Goal: Information Seeking & Learning: Learn about a topic

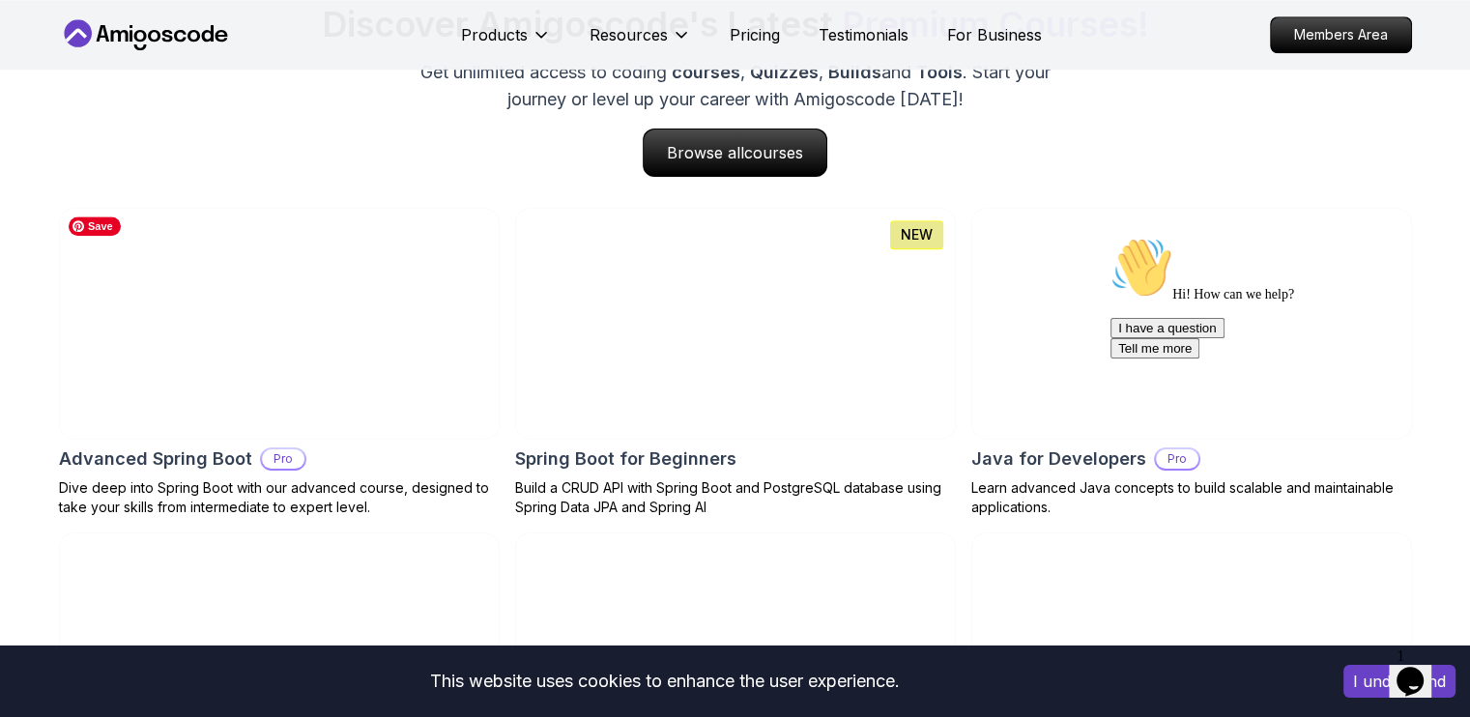
scroll to position [2029, 0]
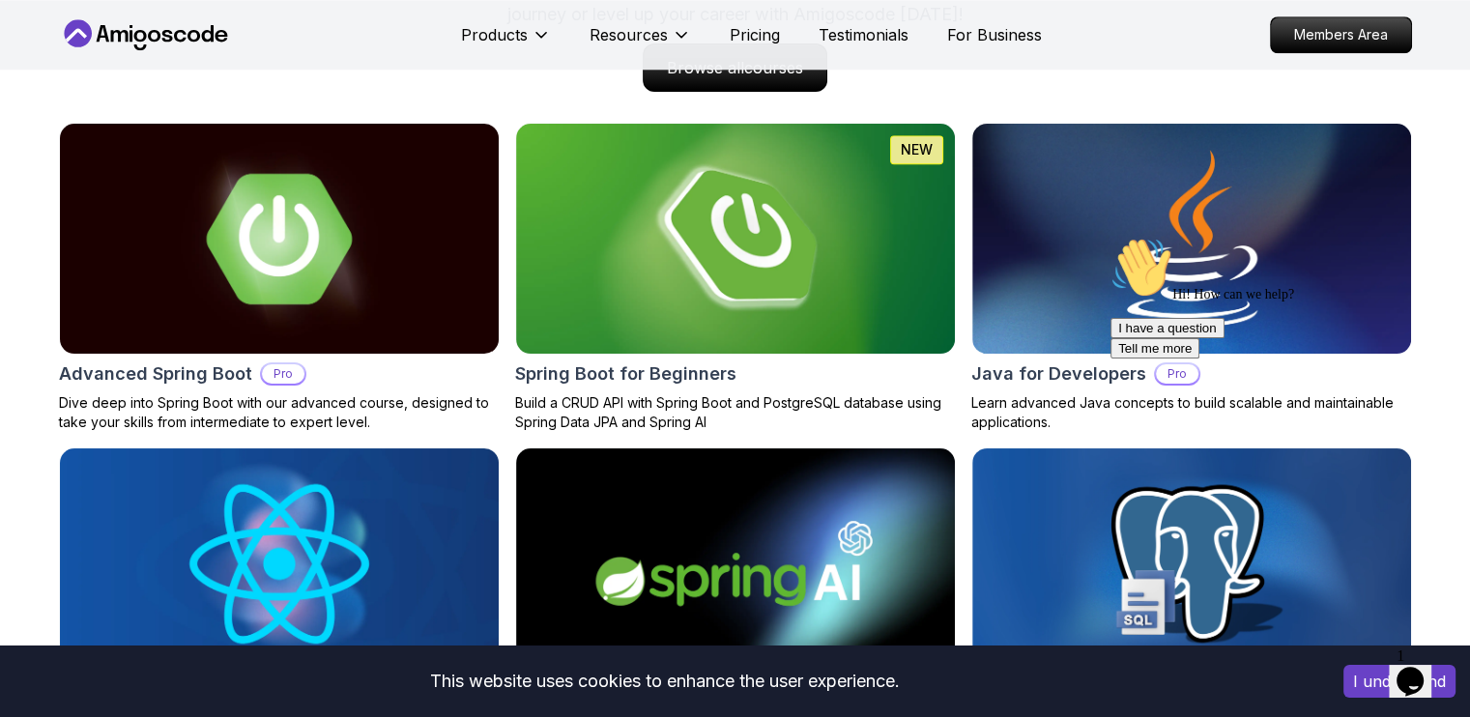
click at [1110, 237] on icon "Chat attention grabber" at bounding box center [1110, 237] width 0 height 0
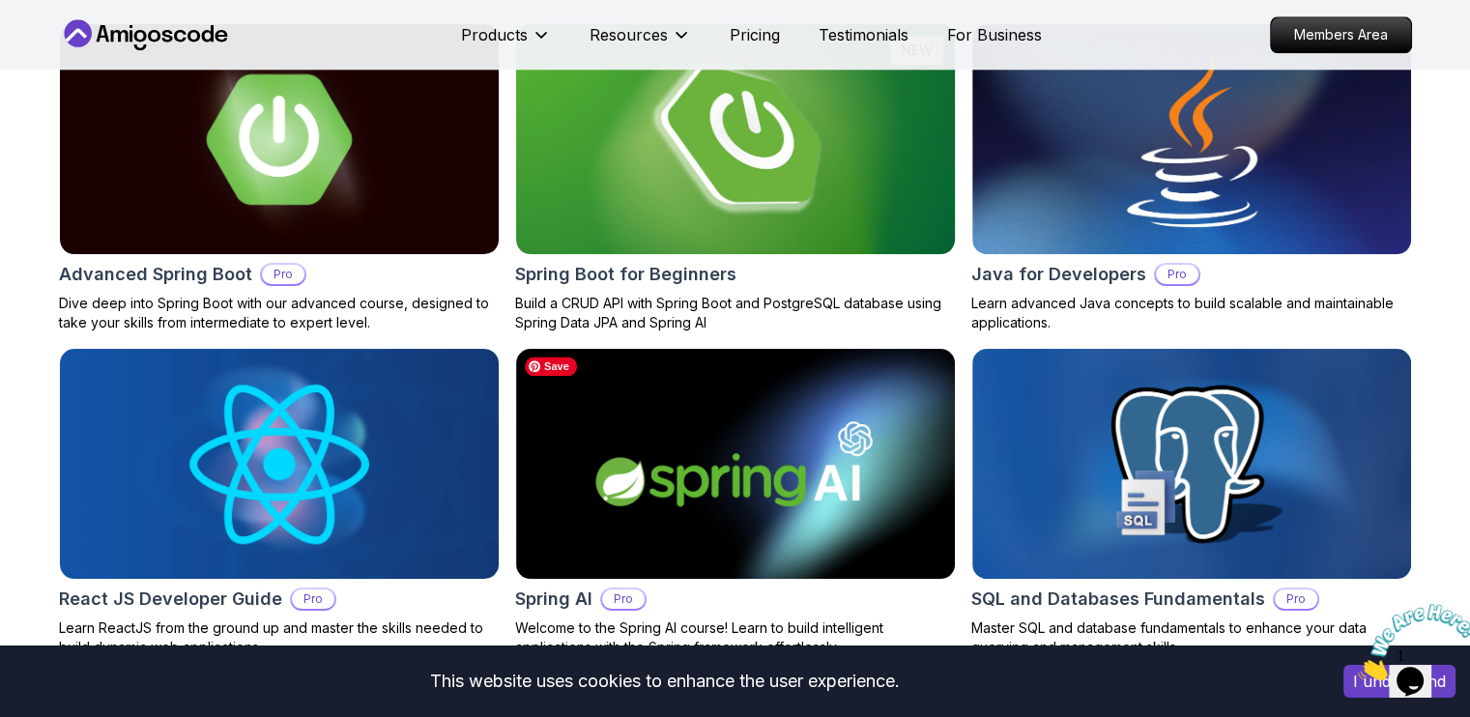
scroll to position [2126, 0]
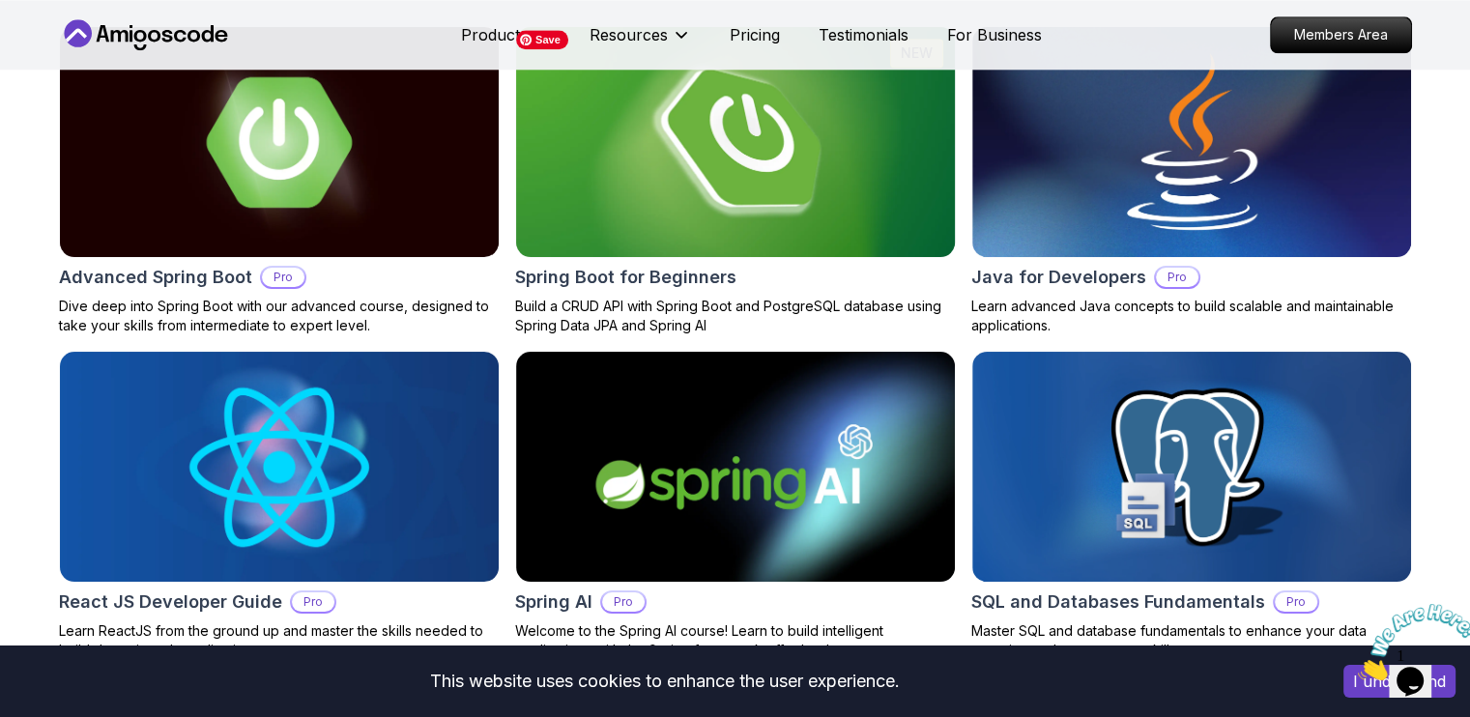
click at [766, 187] on img at bounding box center [734, 142] width 461 height 242
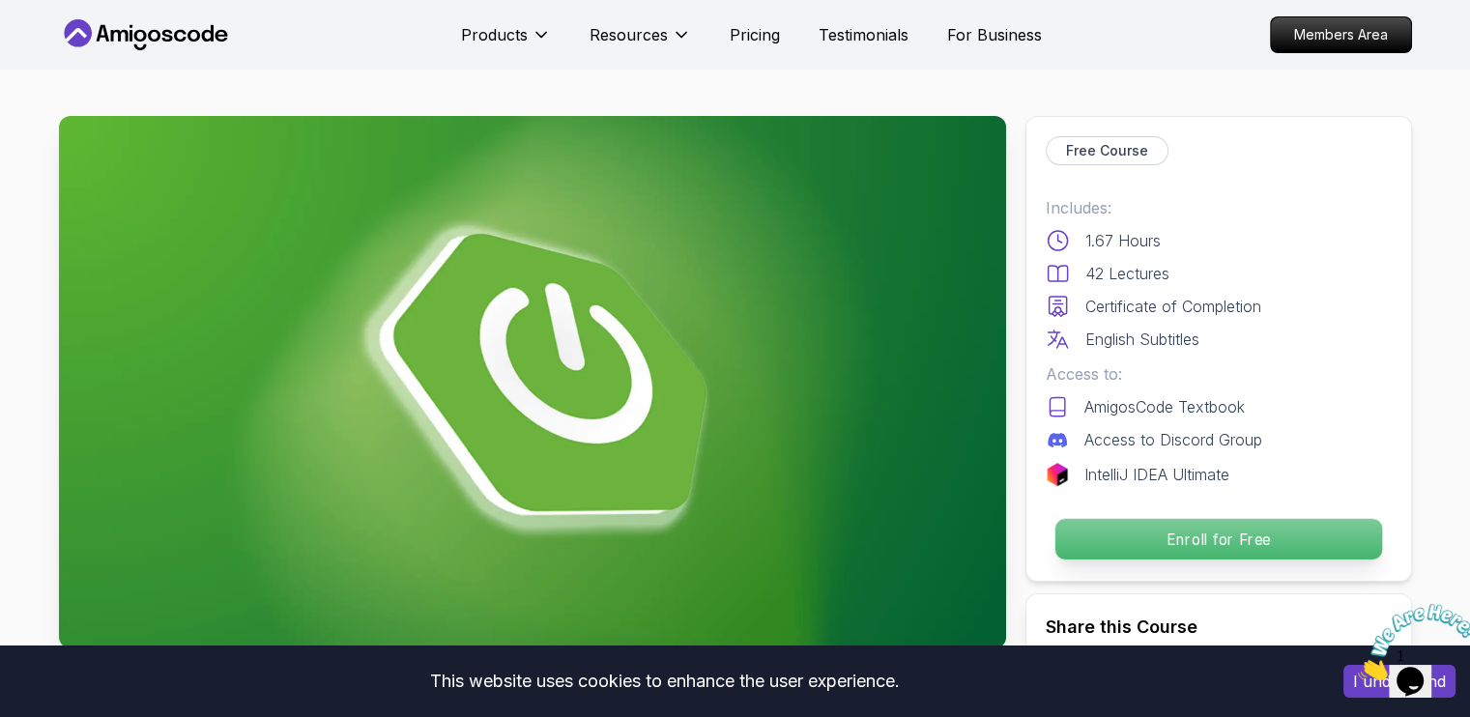
click at [1228, 545] on p "Enroll for Free" at bounding box center [1217, 539] width 327 height 41
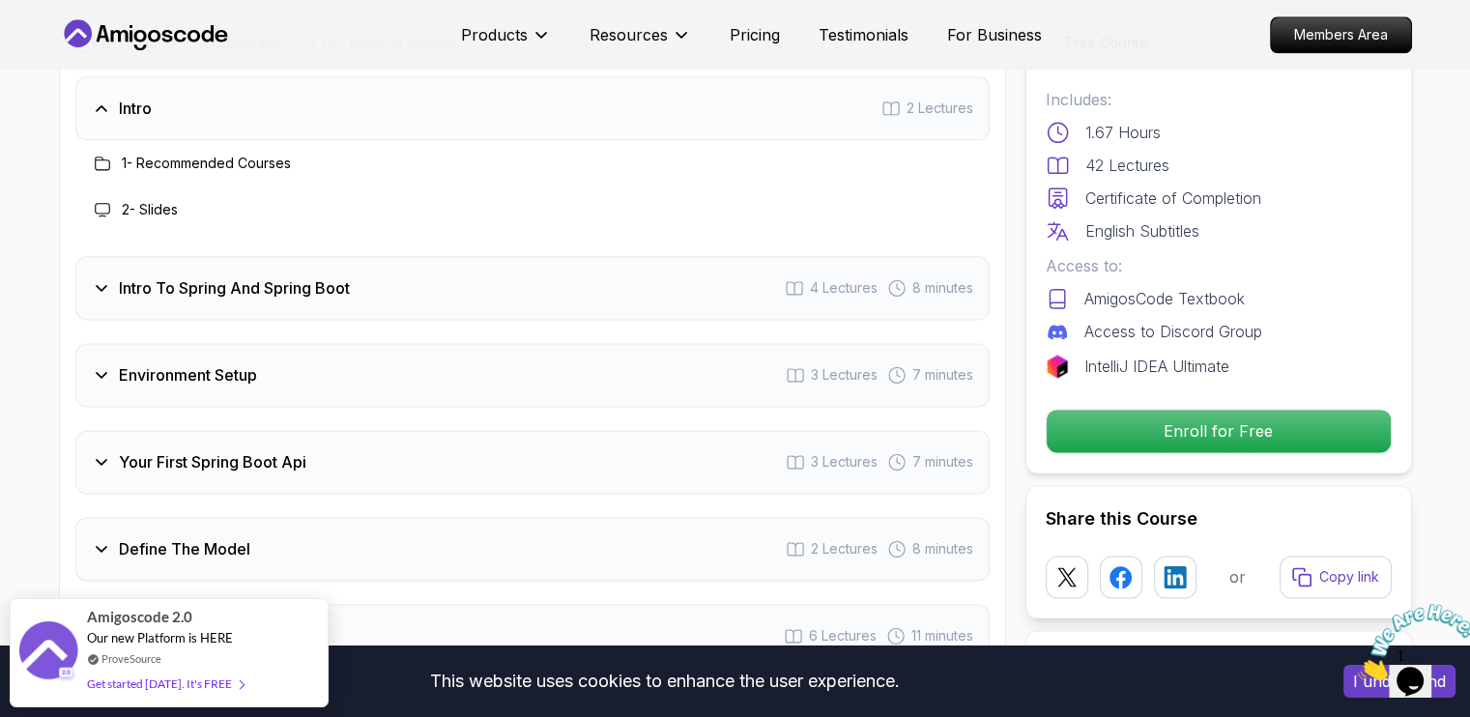
scroll to position [2338, 0]
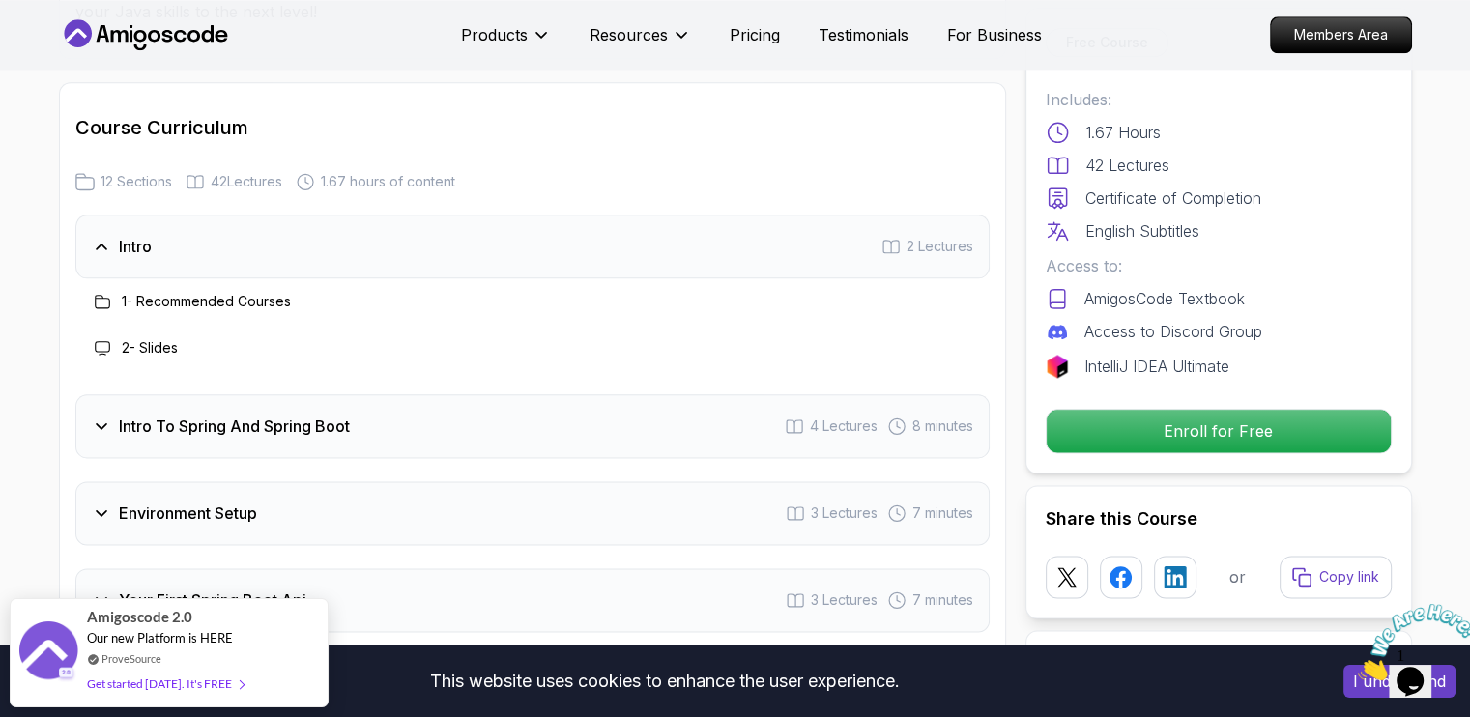
click at [105, 294] on icon at bounding box center [102, 301] width 15 height 15
click at [140, 292] on h3 "1 - Recommended Courses" at bounding box center [206, 301] width 169 height 19
click at [157, 336] on div "2 - Slides" at bounding box center [134, 347] width 87 height 23
click at [894, 237] on icon at bounding box center [890, 246] width 19 height 19
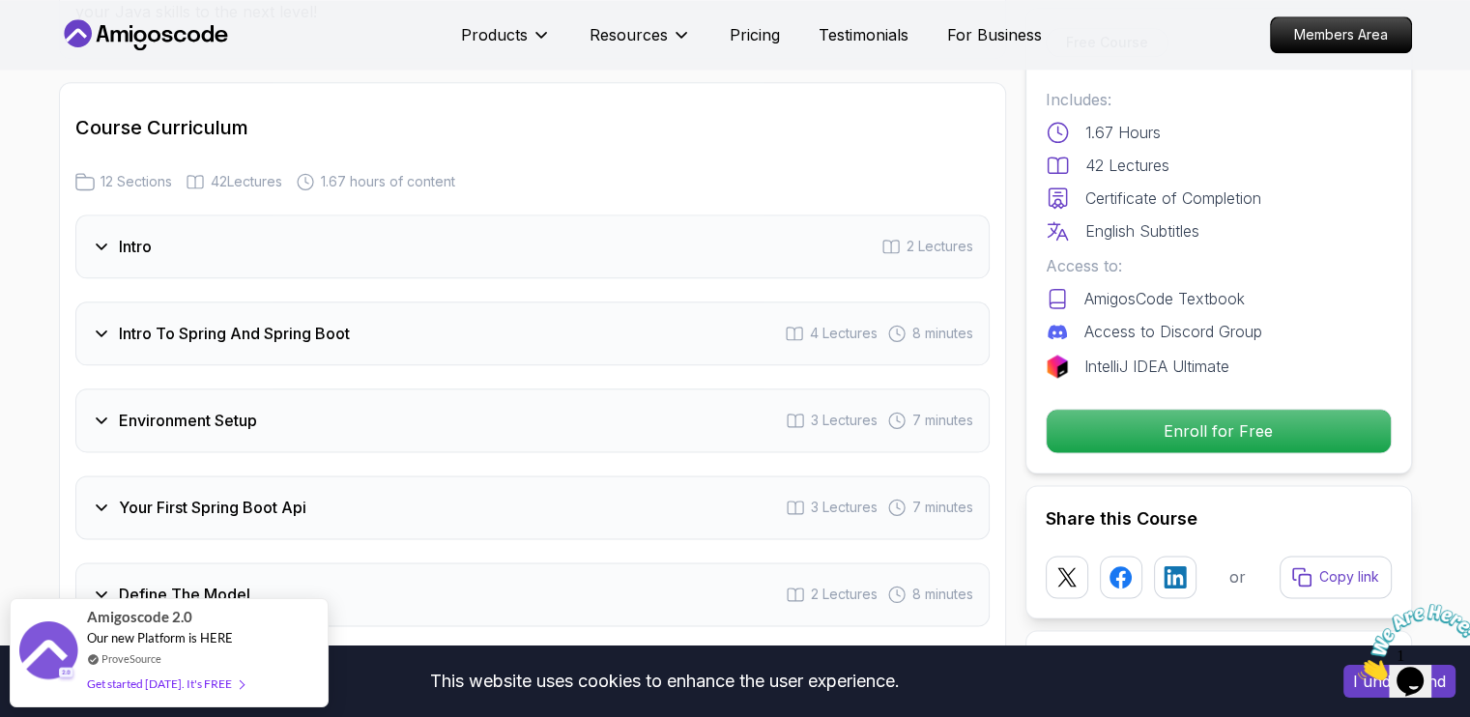
click at [894, 237] on icon at bounding box center [890, 246] width 19 height 19
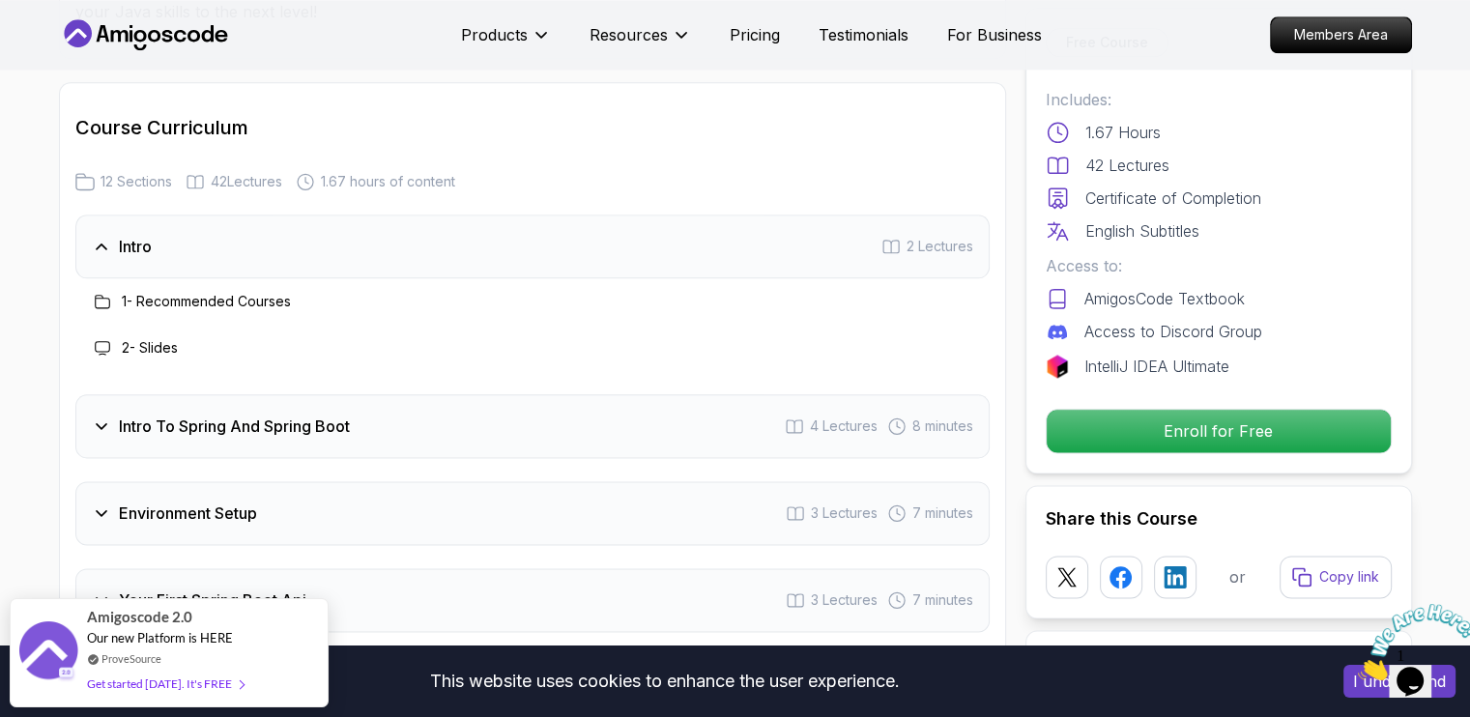
click at [651, 410] on div "Intro To Spring And Spring Boot 4 Lectures 8 minutes" at bounding box center [532, 426] width 914 height 64
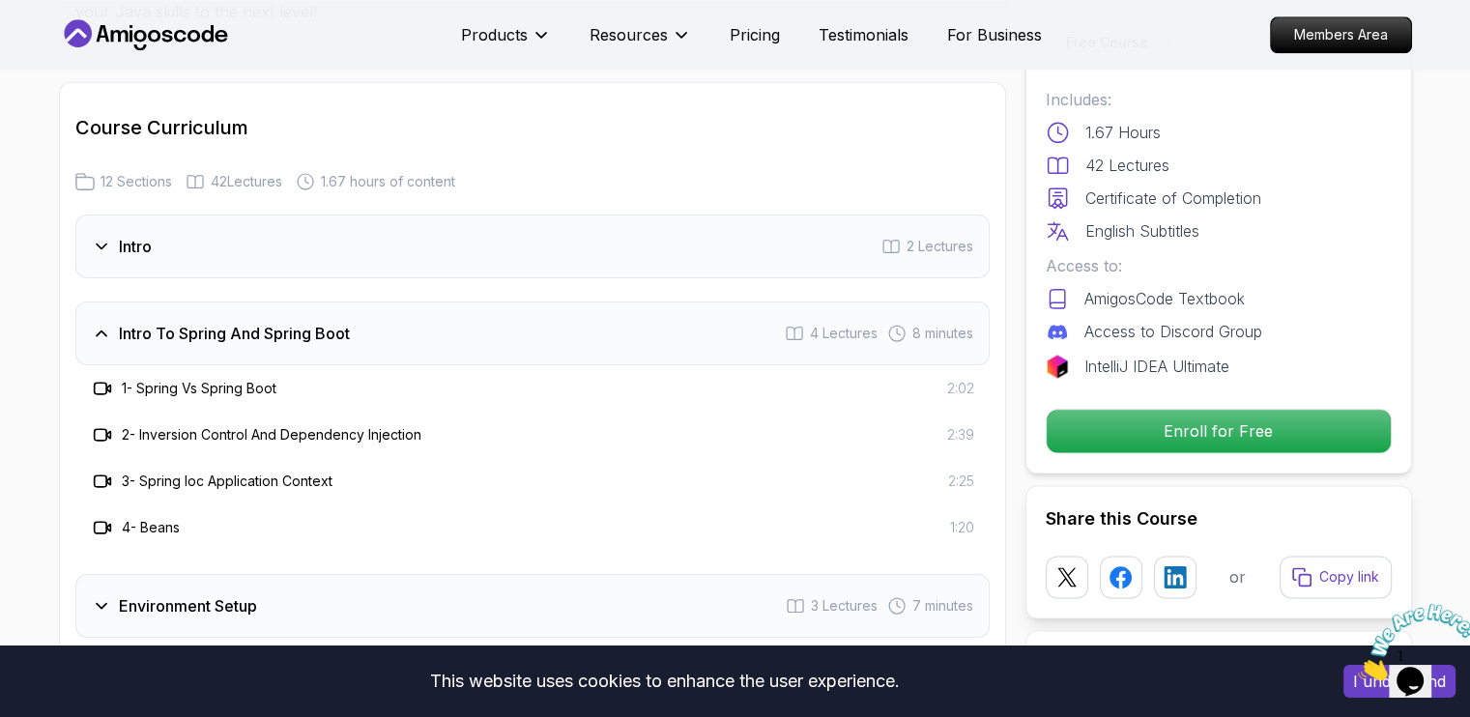
click at [172, 420] on div "2 - Inversion Control And Dependency Injection 2:39" at bounding box center [532, 435] width 914 height 46
click at [139, 379] on h3 "1 - Spring Vs Spring Boot" at bounding box center [199, 388] width 155 height 19
click at [89, 365] on div "1 - Spring Vs Spring Boot 2:02" at bounding box center [532, 388] width 914 height 46
click at [111, 377] on div at bounding box center [102, 388] width 23 height 23
click at [151, 379] on h3 "1 - Spring Vs Spring Boot" at bounding box center [199, 388] width 155 height 19
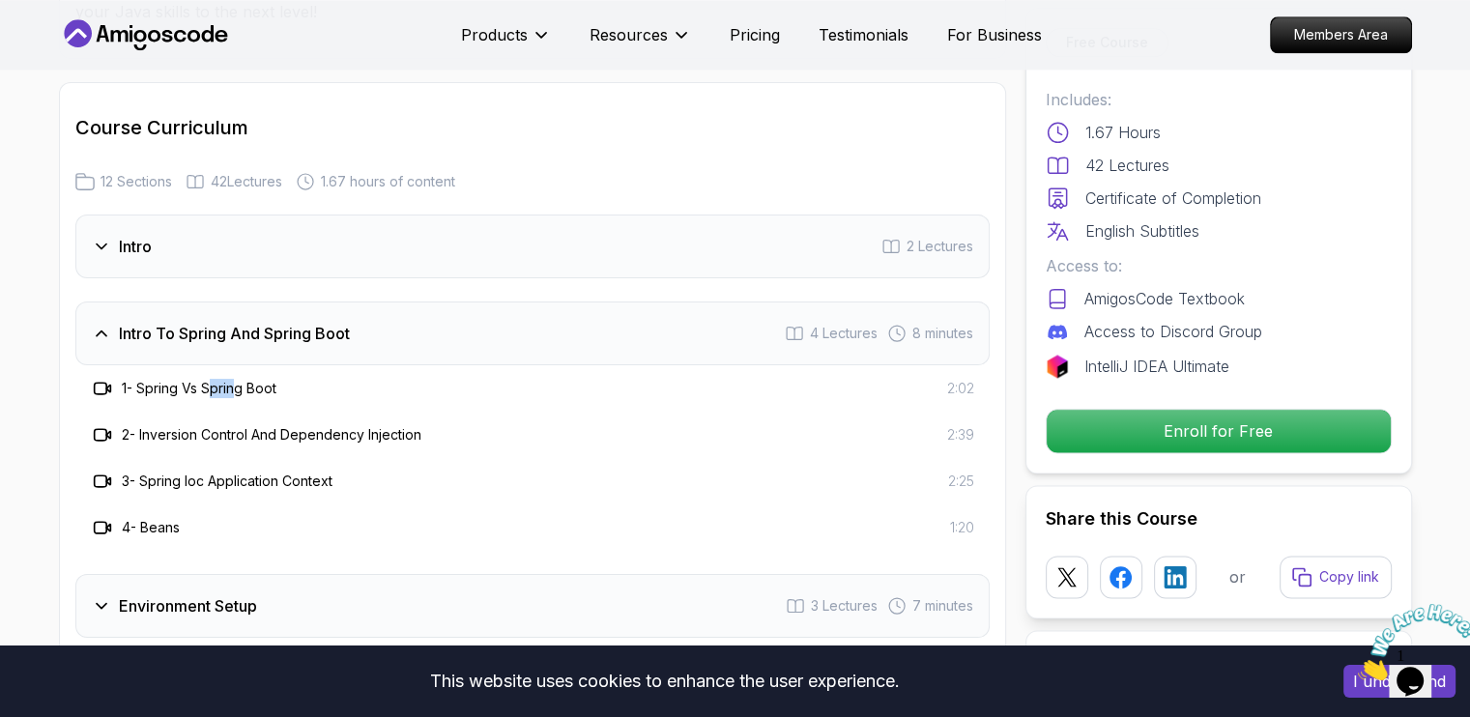
drag, startPoint x: 227, startPoint y: 380, endPoint x: 260, endPoint y: 386, distance: 33.4
click at [258, 385] on div "1 - Spring Vs Spring Boot 2:02 2 - Inversion Control And Dependency Injection 2…" at bounding box center [532, 458] width 914 height 186
click at [372, 416] on div "2 - Inversion Control And Dependency Injection 2:39" at bounding box center [532, 435] width 914 height 46
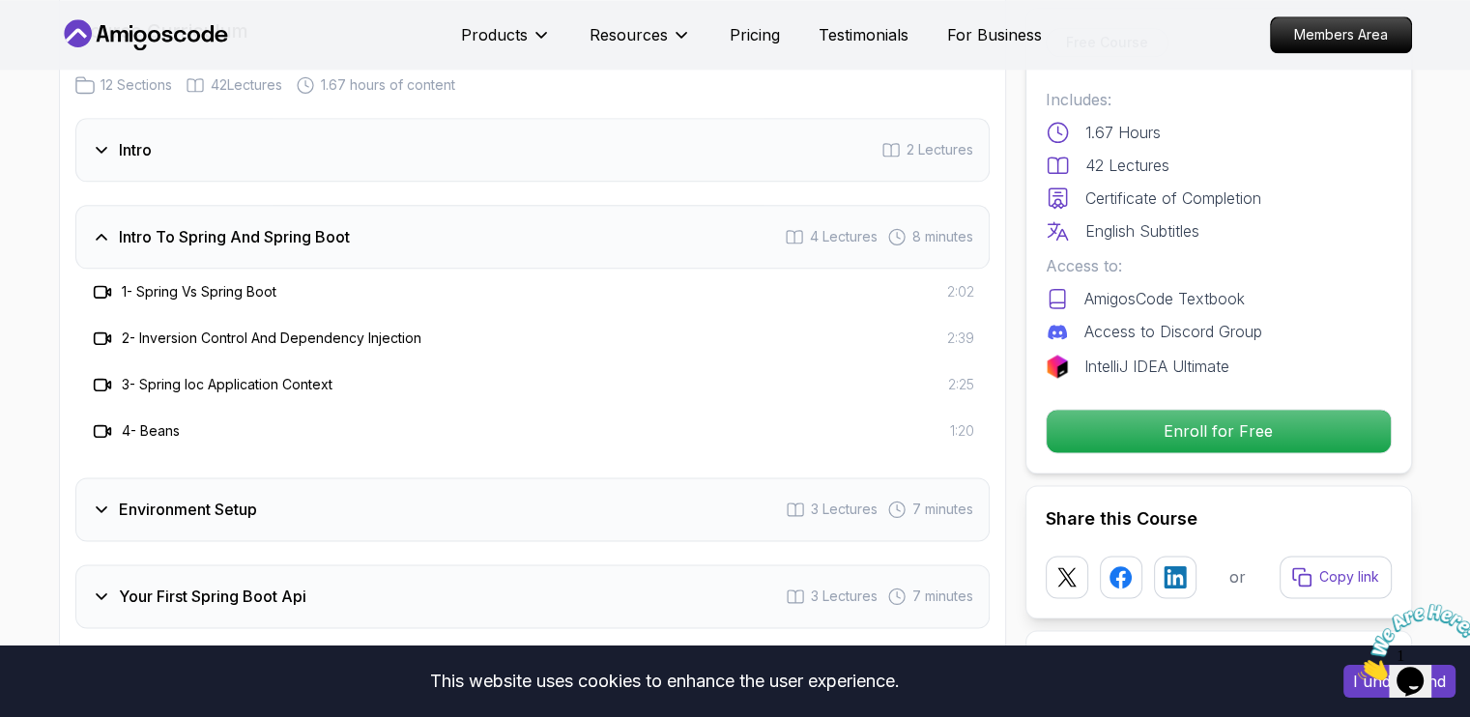
scroll to position [2532, 0]
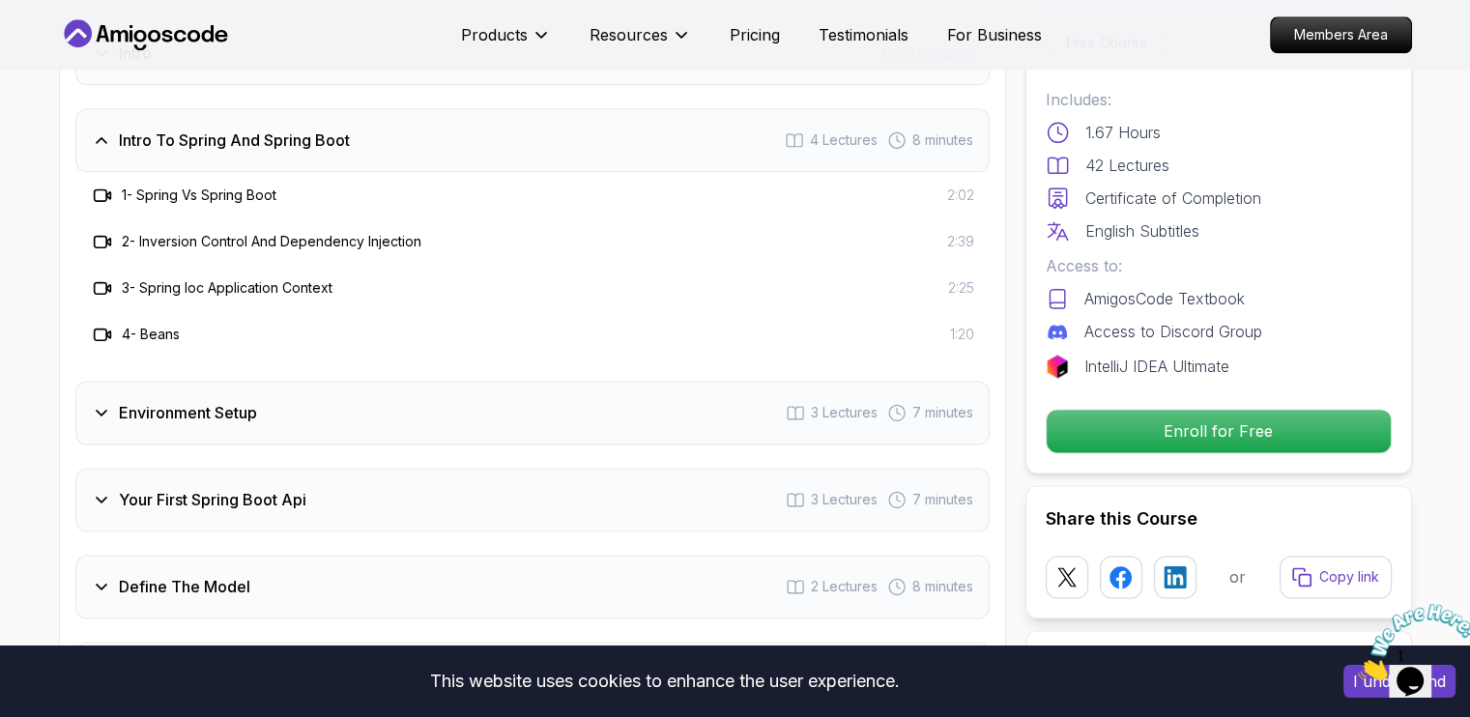
click at [240, 401] on h3 "Environment Setup" at bounding box center [188, 412] width 138 height 23
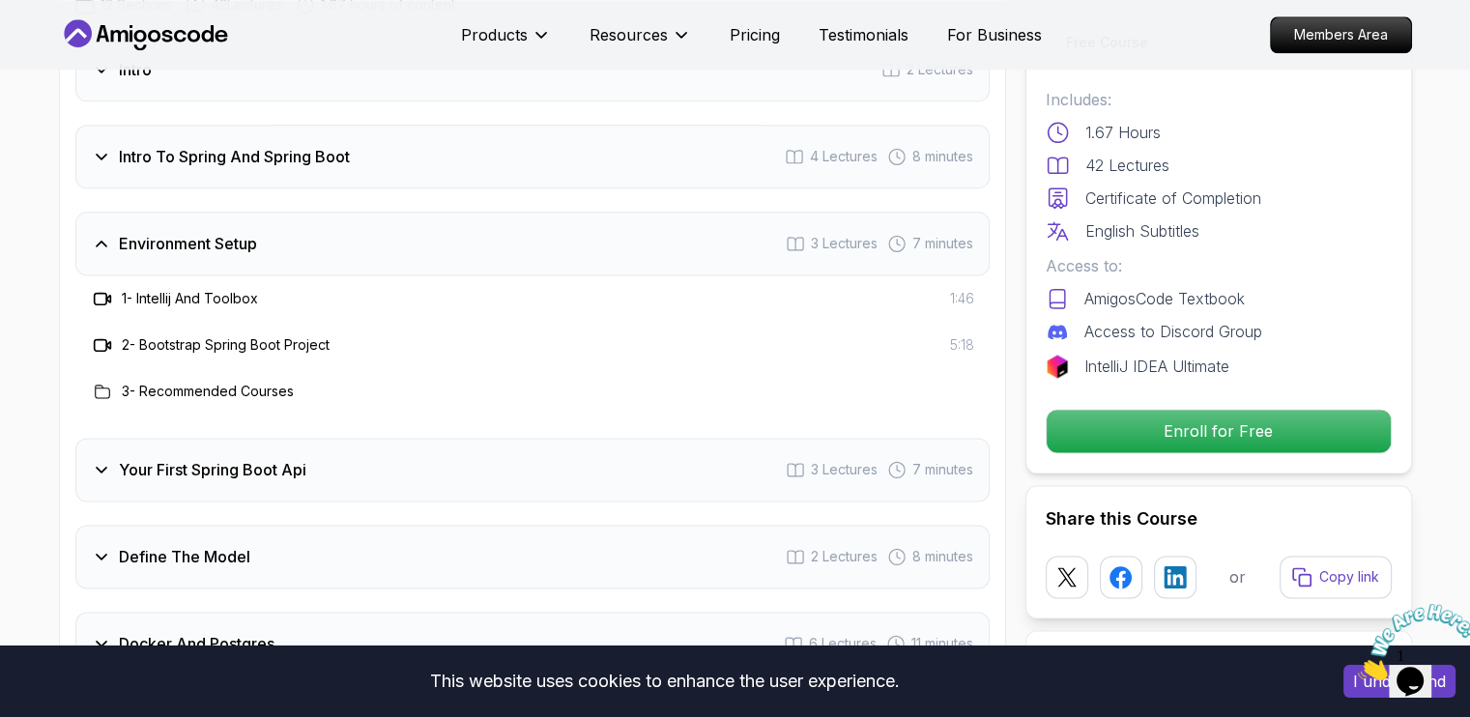
scroll to position [2725, 0]
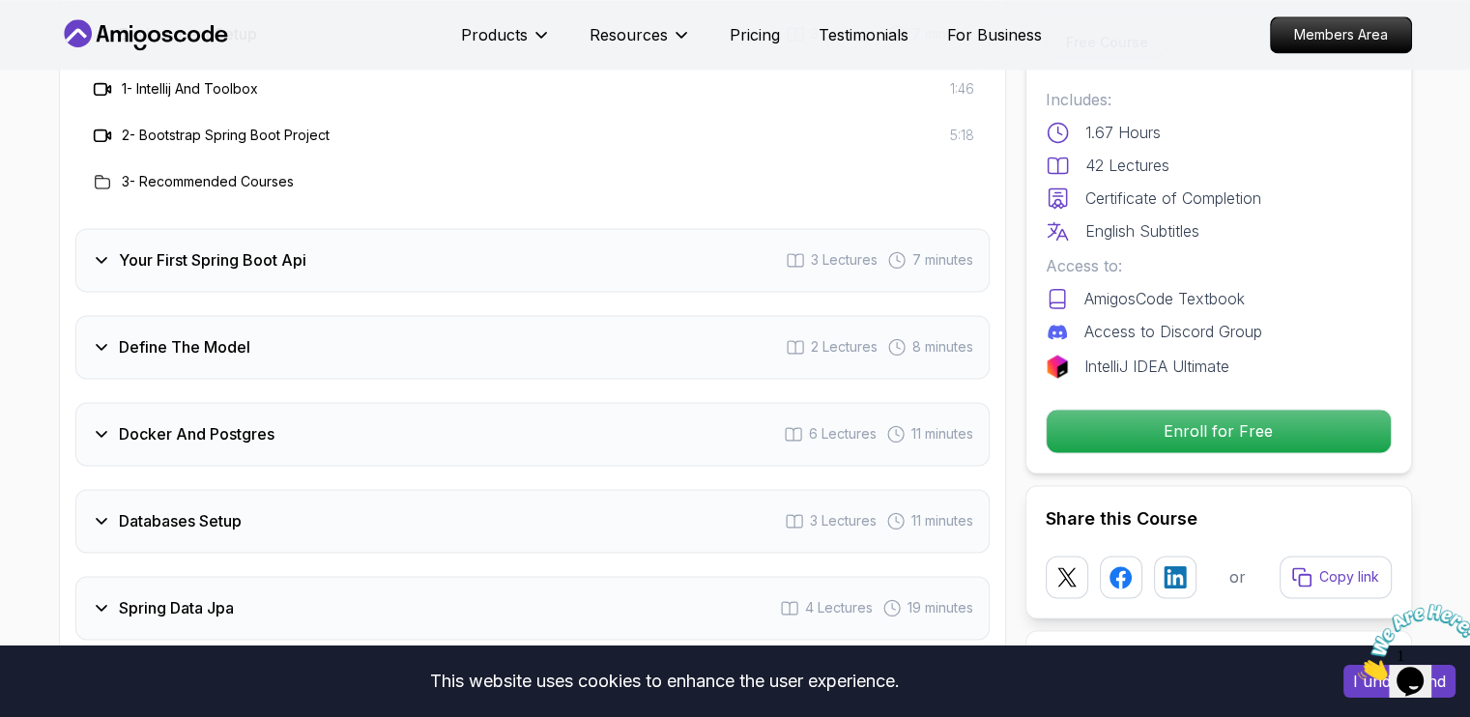
click at [489, 231] on div "Your First Spring Boot Api 3 Lectures 7 minutes" at bounding box center [532, 260] width 914 height 64
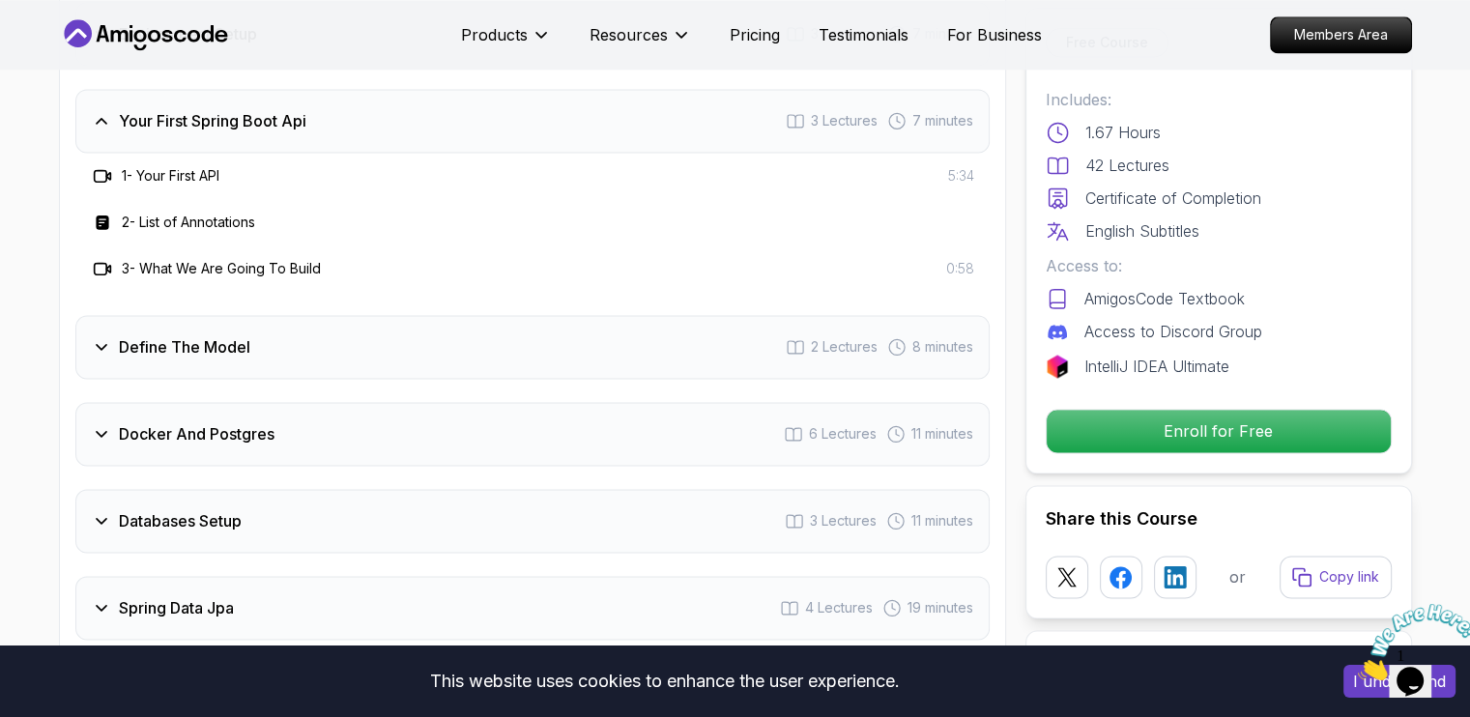
click at [406, 320] on div "Define The Model 2 Lectures 8 minutes" at bounding box center [532, 347] width 914 height 64
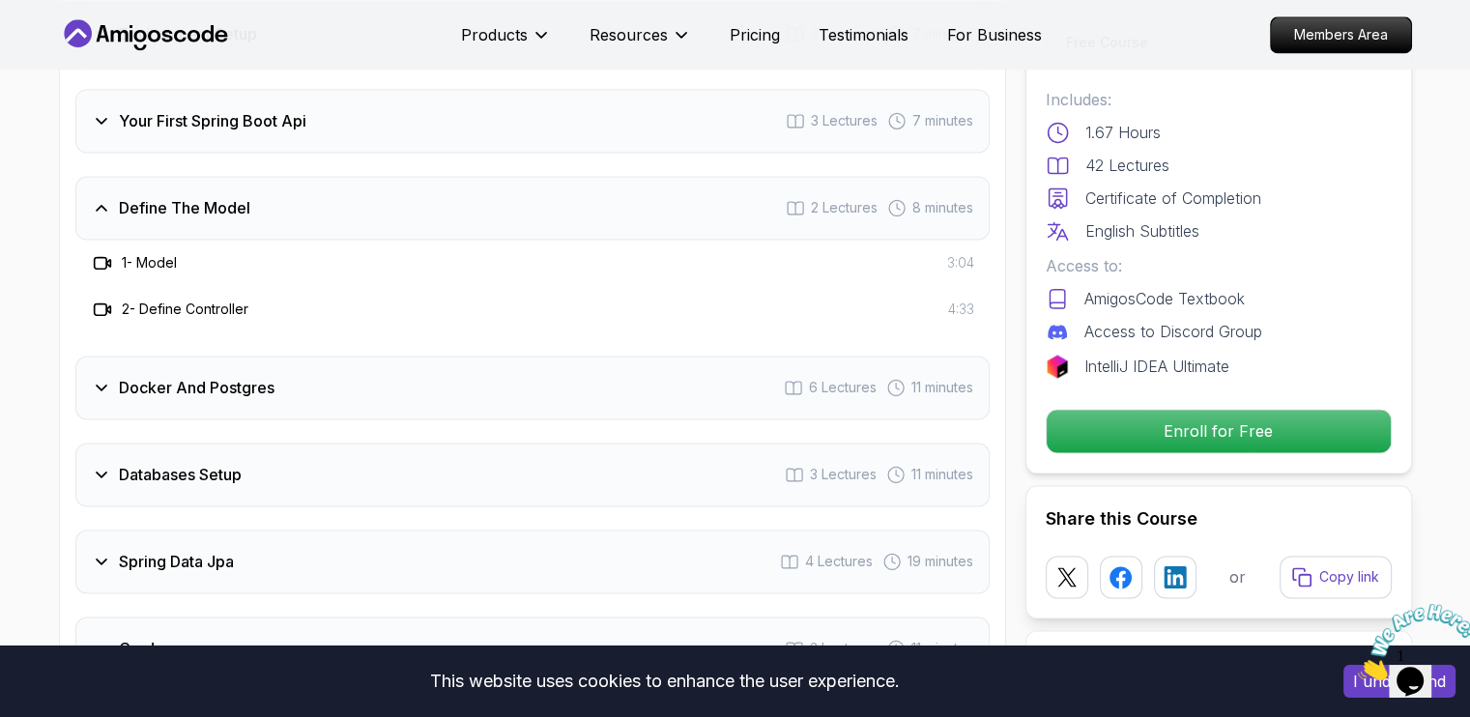
click at [379, 376] on div "Docker And Postgres 6 Lectures 11 minutes" at bounding box center [532, 388] width 914 height 64
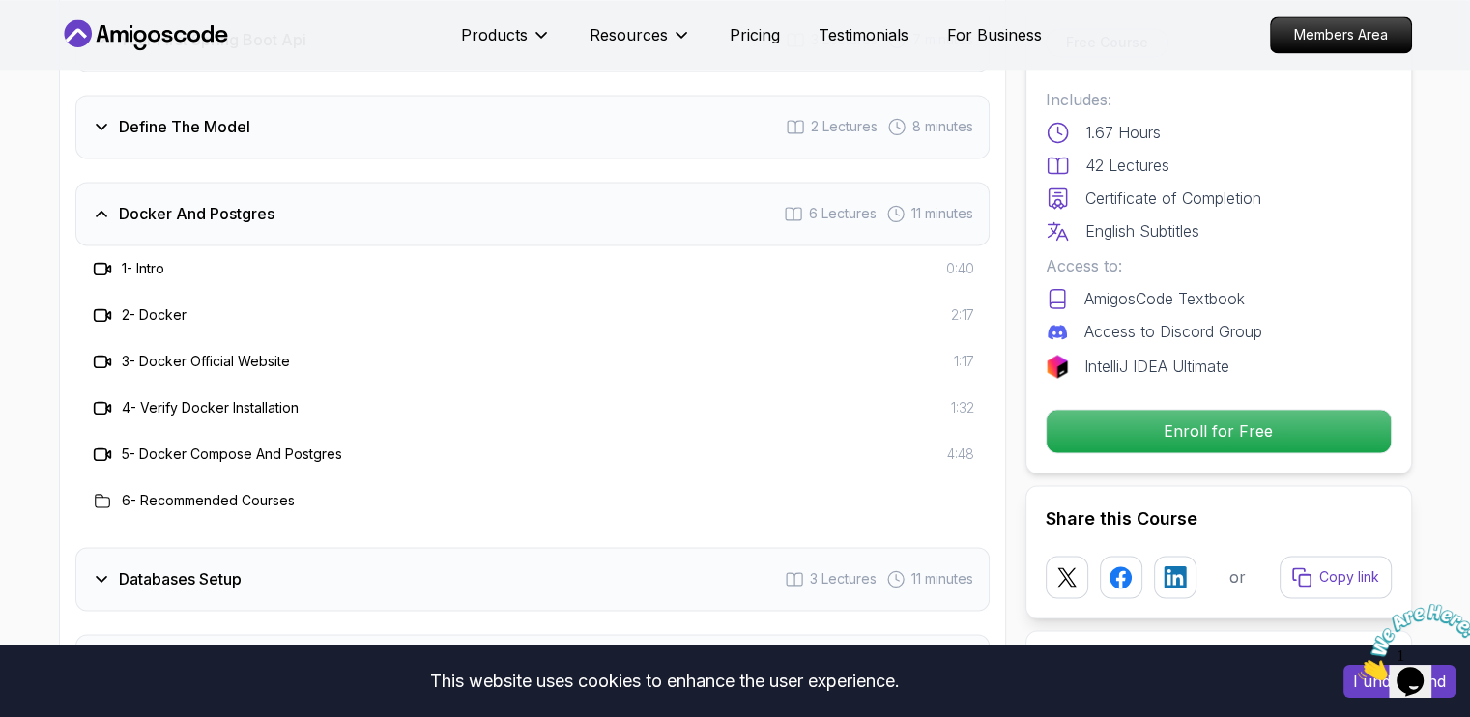
scroll to position [2918, 0]
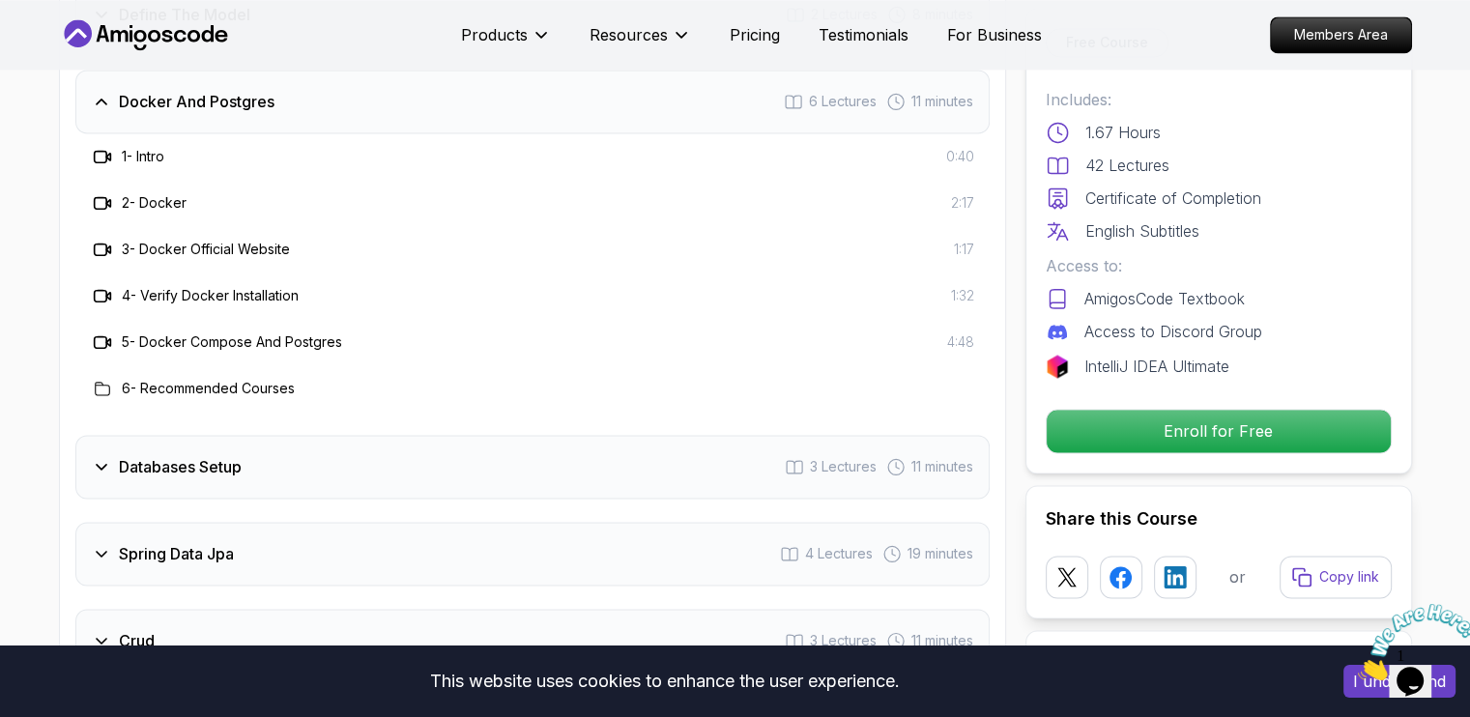
click at [354, 435] on div "Databases Setup 3 Lectures 11 minutes" at bounding box center [532, 467] width 914 height 64
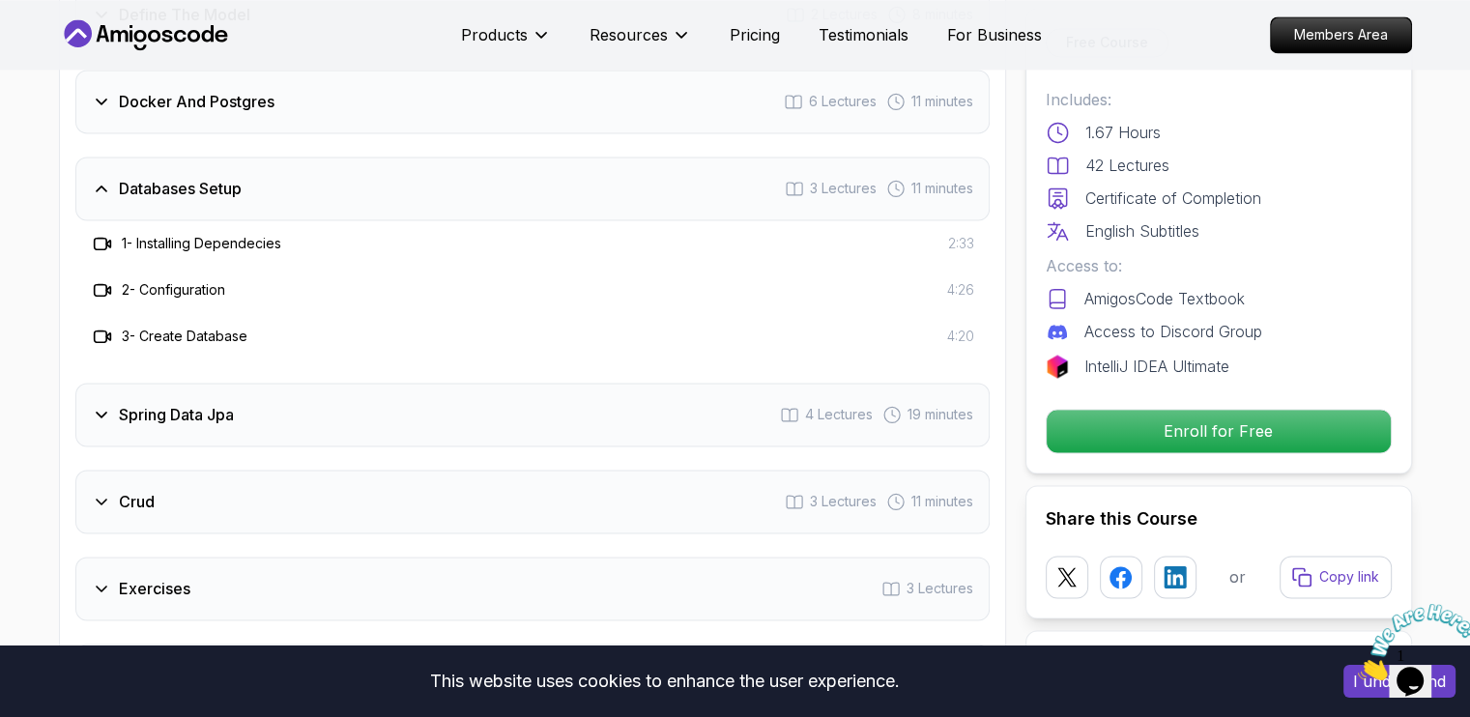
click at [319, 471] on div "Crud 3 Lectures 11 minutes" at bounding box center [532, 502] width 914 height 64
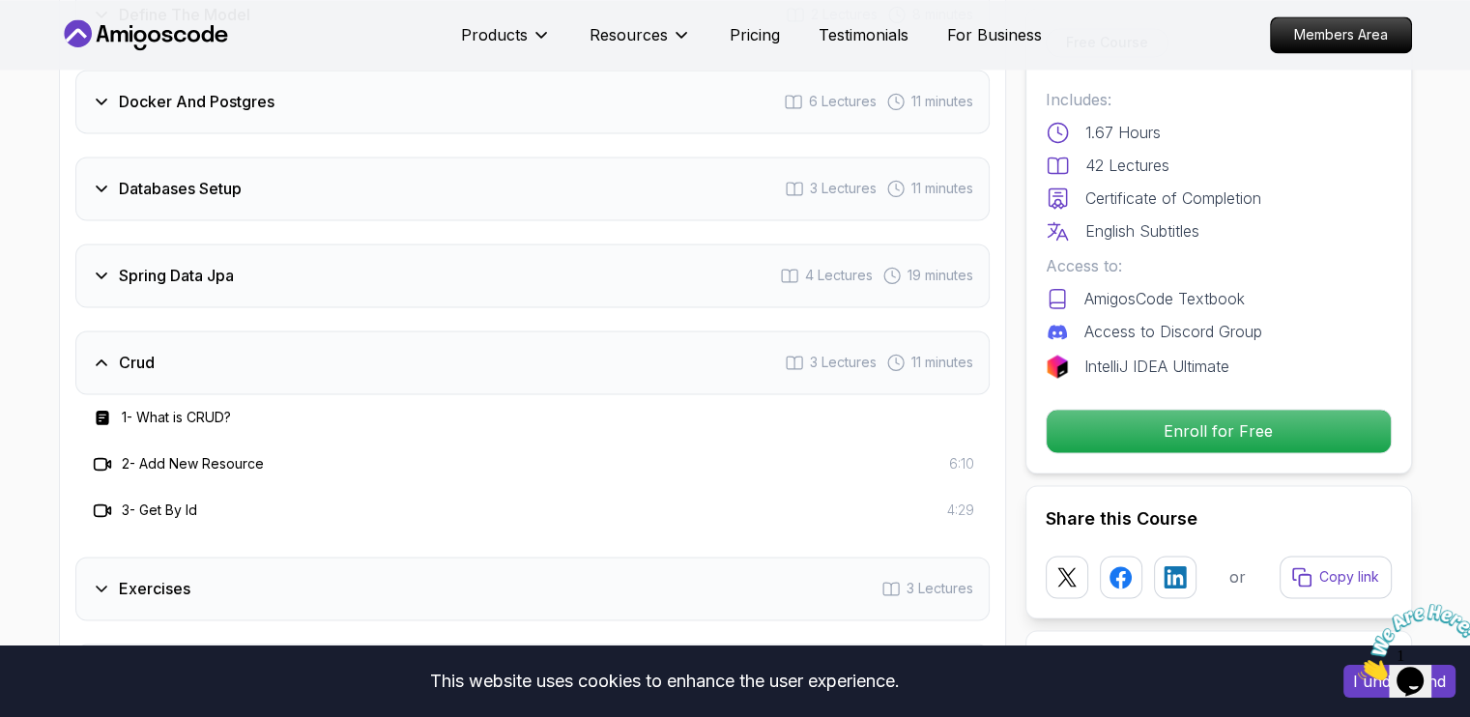
click at [399, 243] on div "Spring Data Jpa 4 Lectures 19 minutes" at bounding box center [532, 275] width 914 height 64
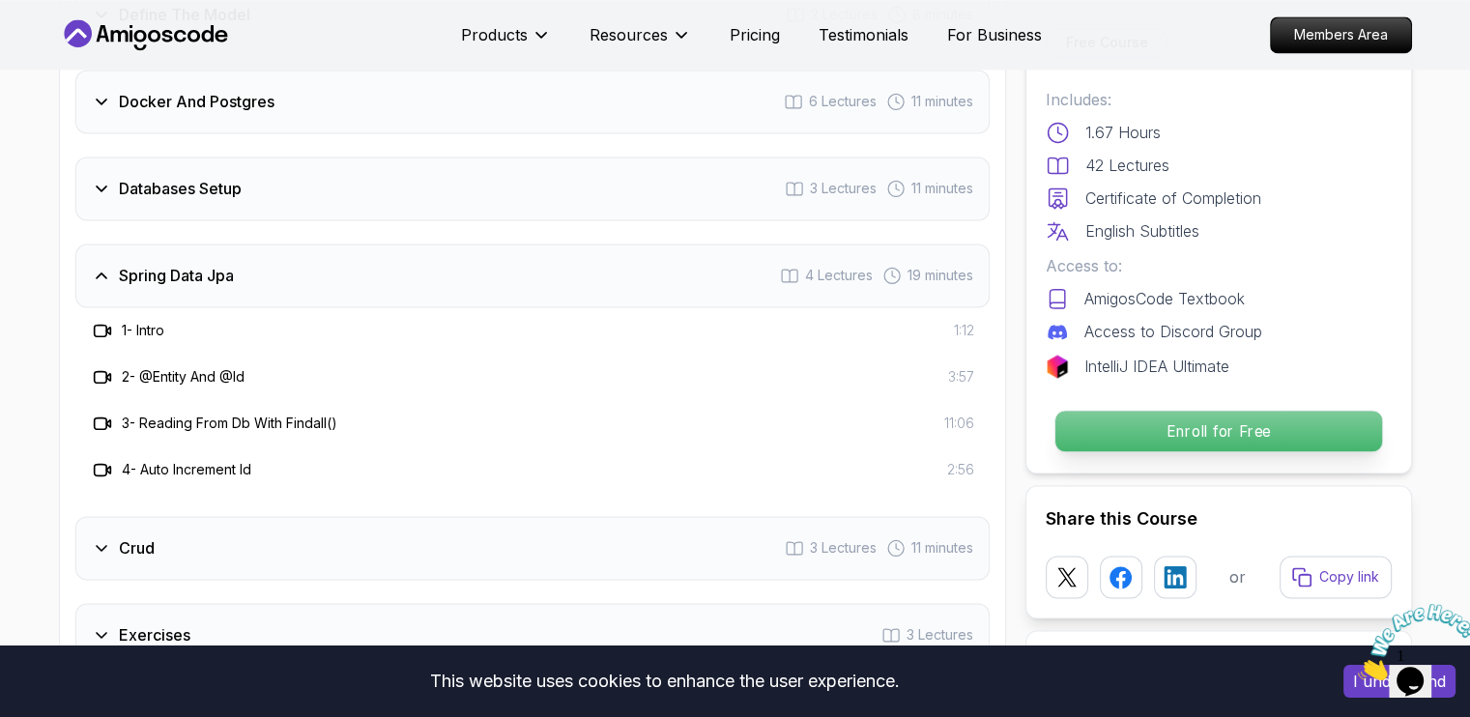
click at [1367, 441] on p "Enroll for Free" at bounding box center [1217, 431] width 327 height 41
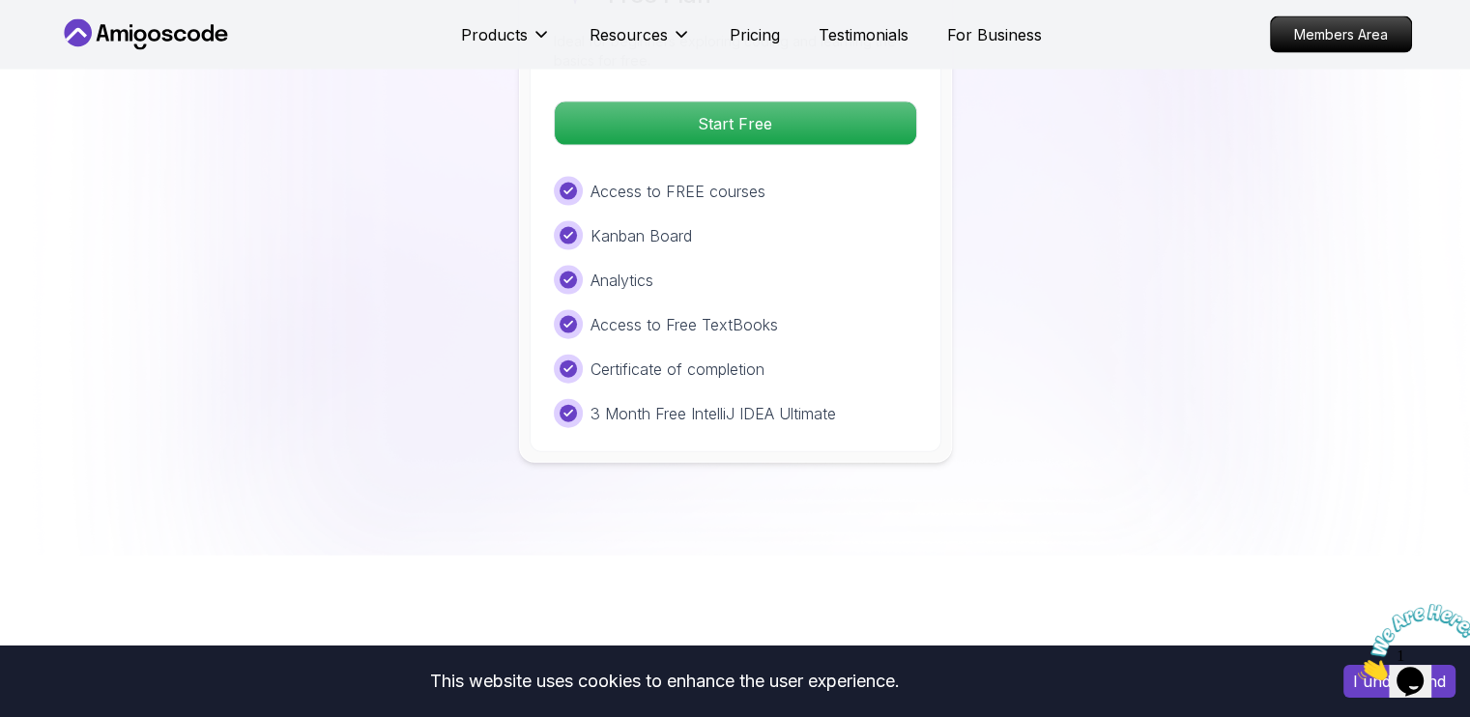
scroll to position [4267, 0]
